Goal: Check status: Check status

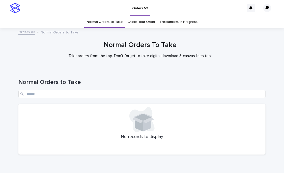
click at [56, 52] on div "Normal Orders To Take Take orders from the top. Don't forget to take digital do…" at bounding box center [140, 49] width 252 height 17
click at [48, 73] on div "Normal Orders to Take" at bounding box center [141, 87] width 247 height 36
click at [69, 70] on div "Normal Orders to Take" at bounding box center [141, 87] width 247 height 36
click at [99, 84] on h1 "Normal Orders to Take" at bounding box center [141, 82] width 247 height 7
click at [120, 137] on p "No records to display" at bounding box center [141, 138] width 241 height 6
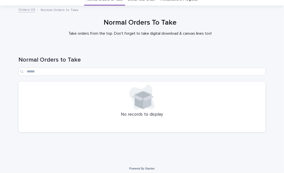
scroll to position [25, 0]
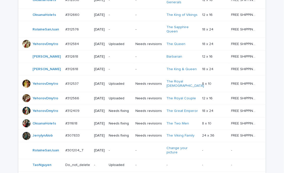
scroll to position [227, 0]
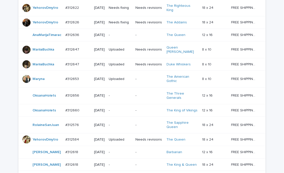
scroll to position [25, 0]
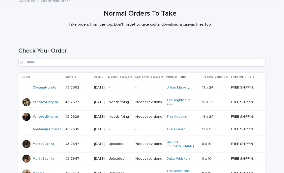
scroll to position [50, 0]
